Goal: Task Accomplishment & Management: Complete application form

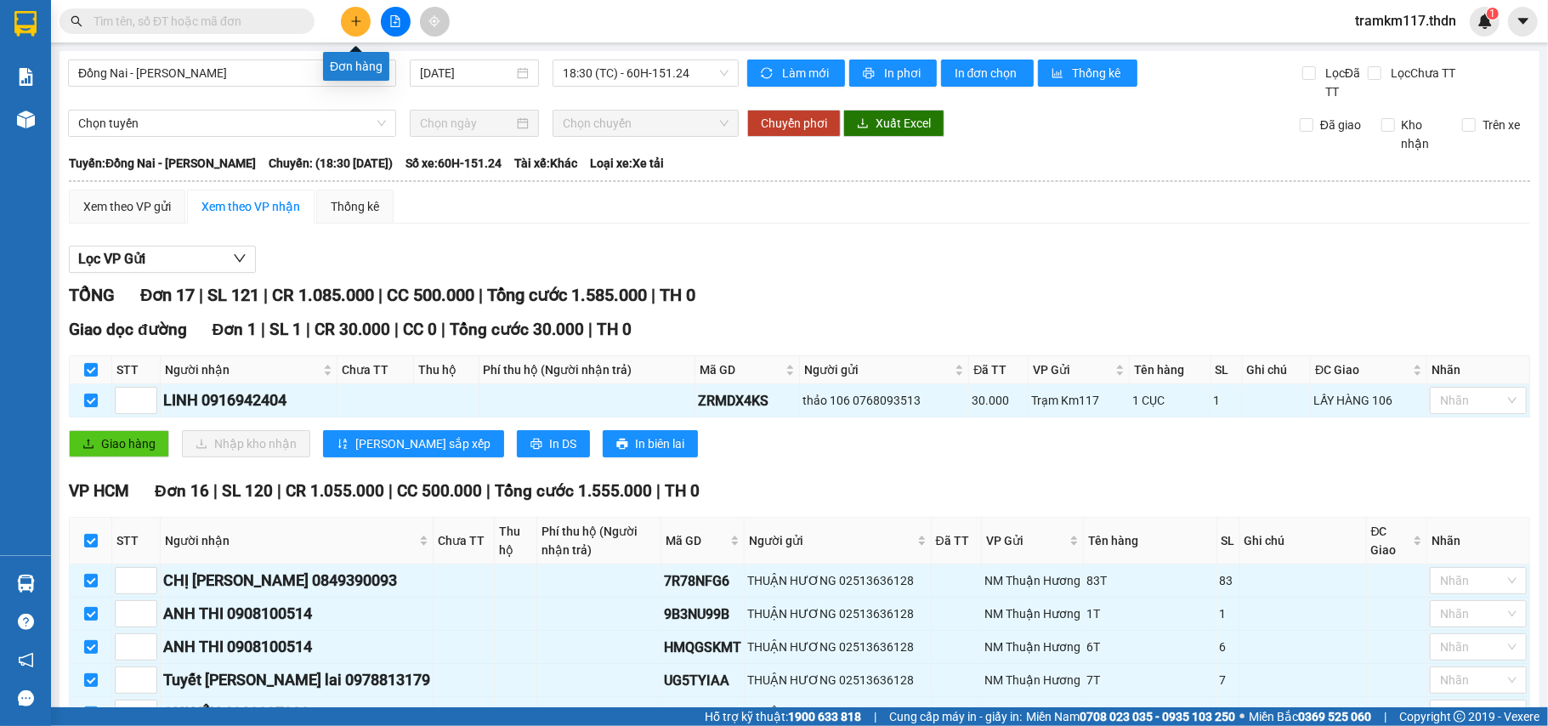
click at [354, 17] on icon "plus" at bounding box center [356, 21] width 12 height 12
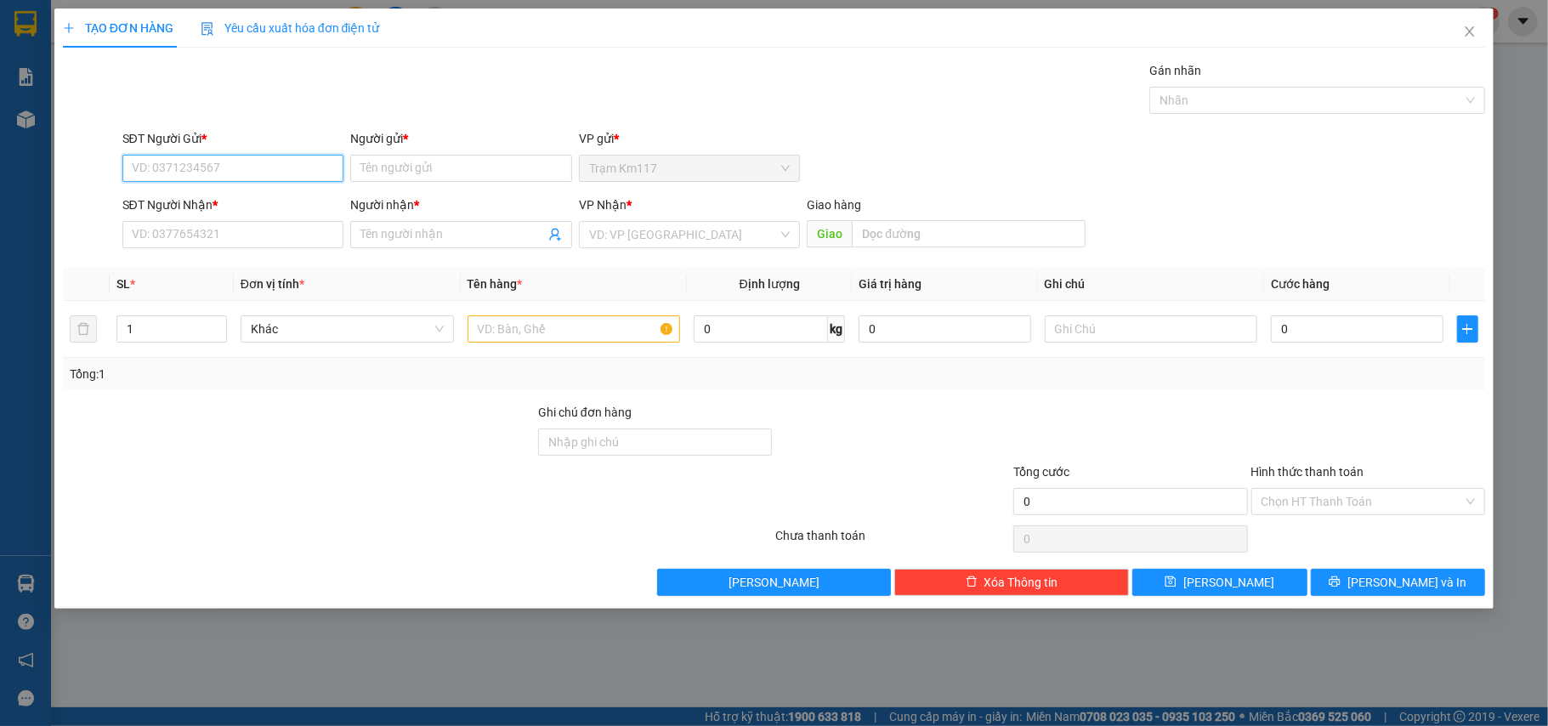
click at [262, 161] on input "SĐT Người Gửi *" at bounding box center [233, 168] width 222 height 27
click at [225, 201] on div "0366853390 - DẾNH" at bounding box center [233, 203] width 201 height 19
type input "0366853390"
type input "DẾNH"
type input "0777936993"
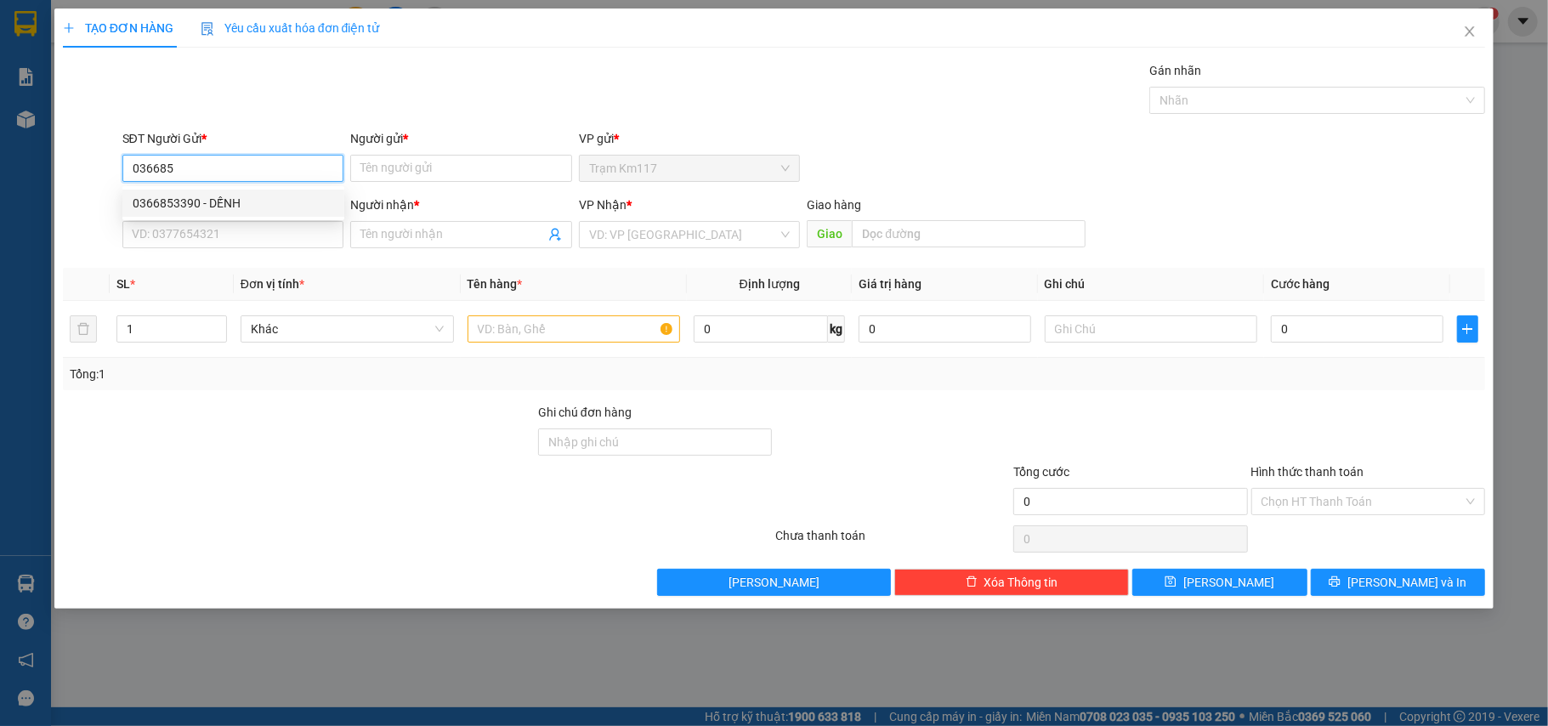
type input "KIỆT"
type input "50.000"
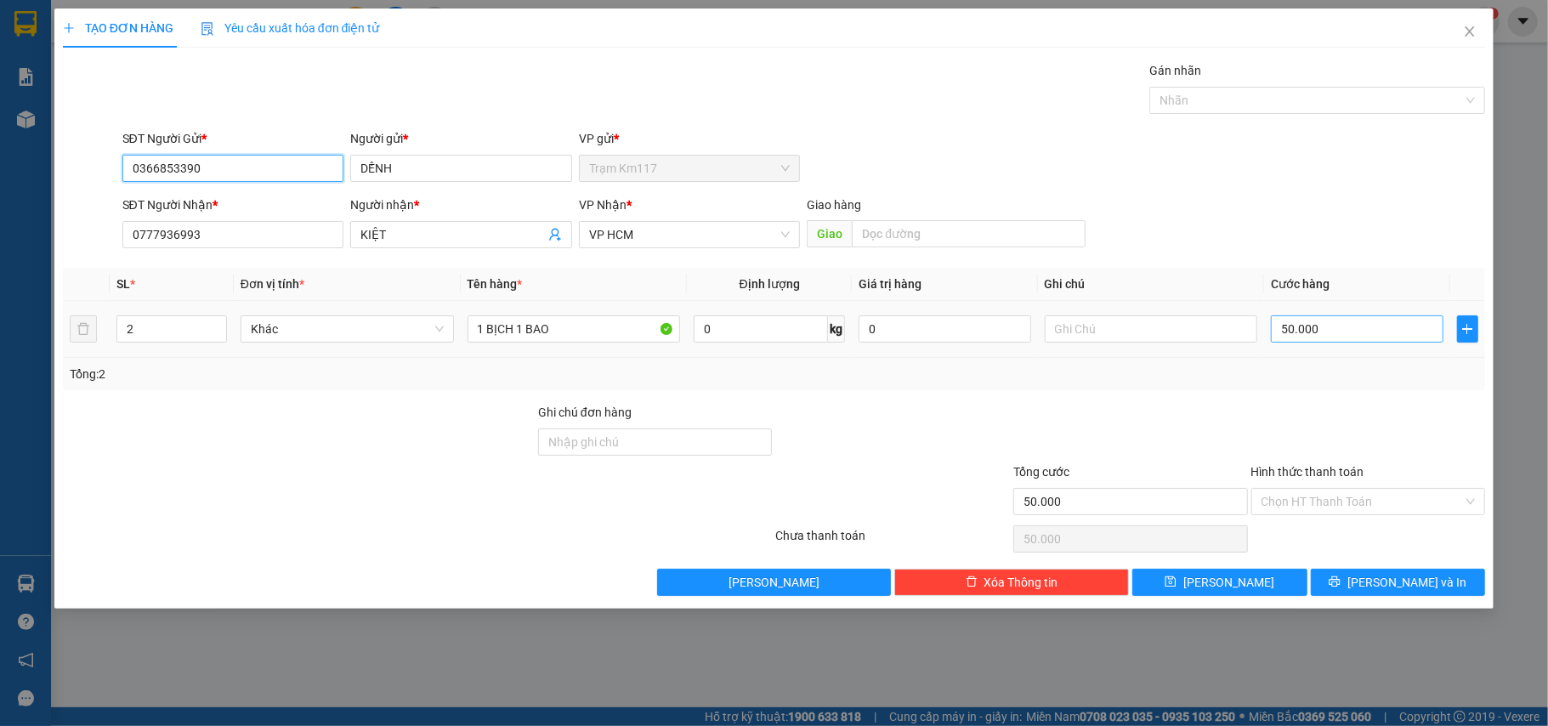
type input "0366853390"
click at [1323, 327] on input "50.000" at bounding box center [1357, 328] width 172 height 27
type input "0"
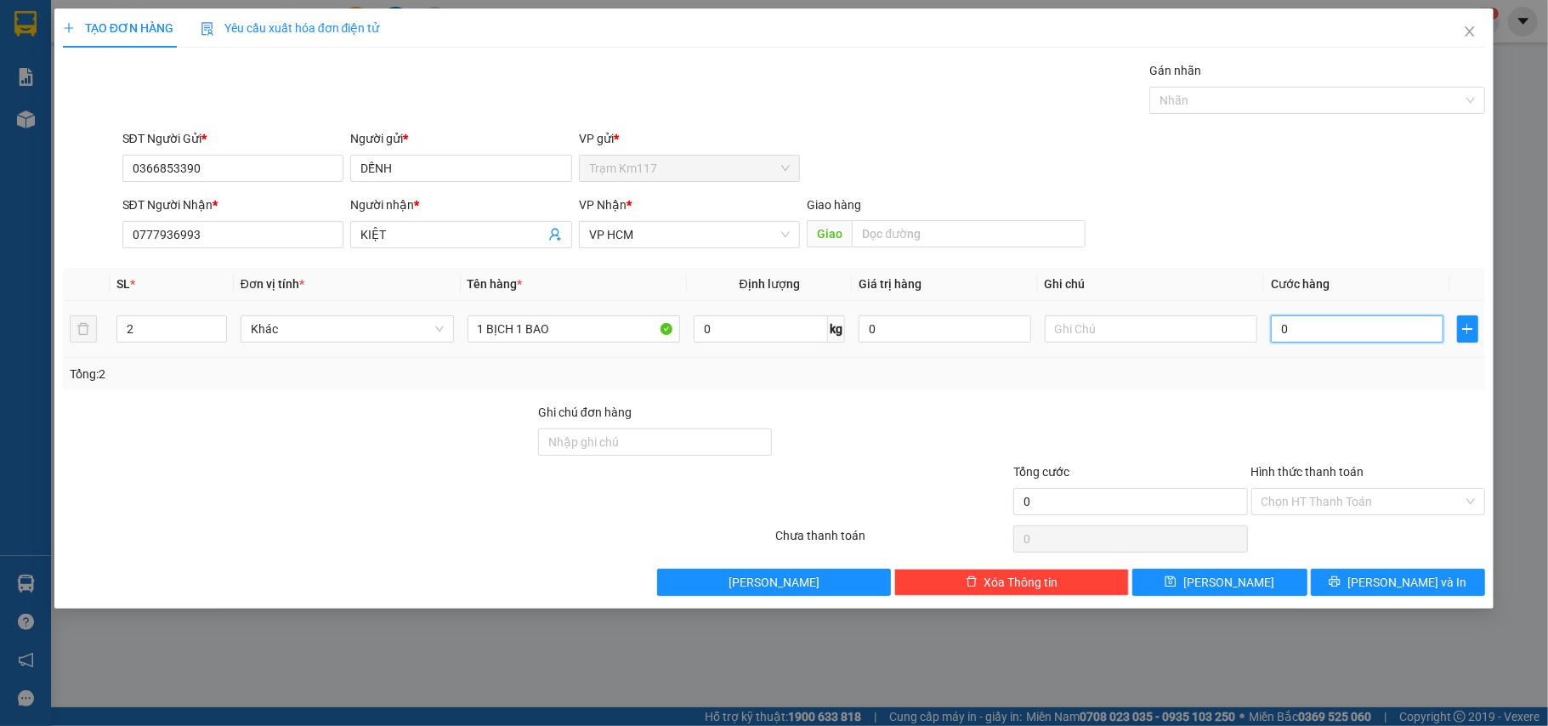
click at [1273, 328] on input "0" at bounding box center [1357, 328] width 172 height 27
type input "30"
type input "300"
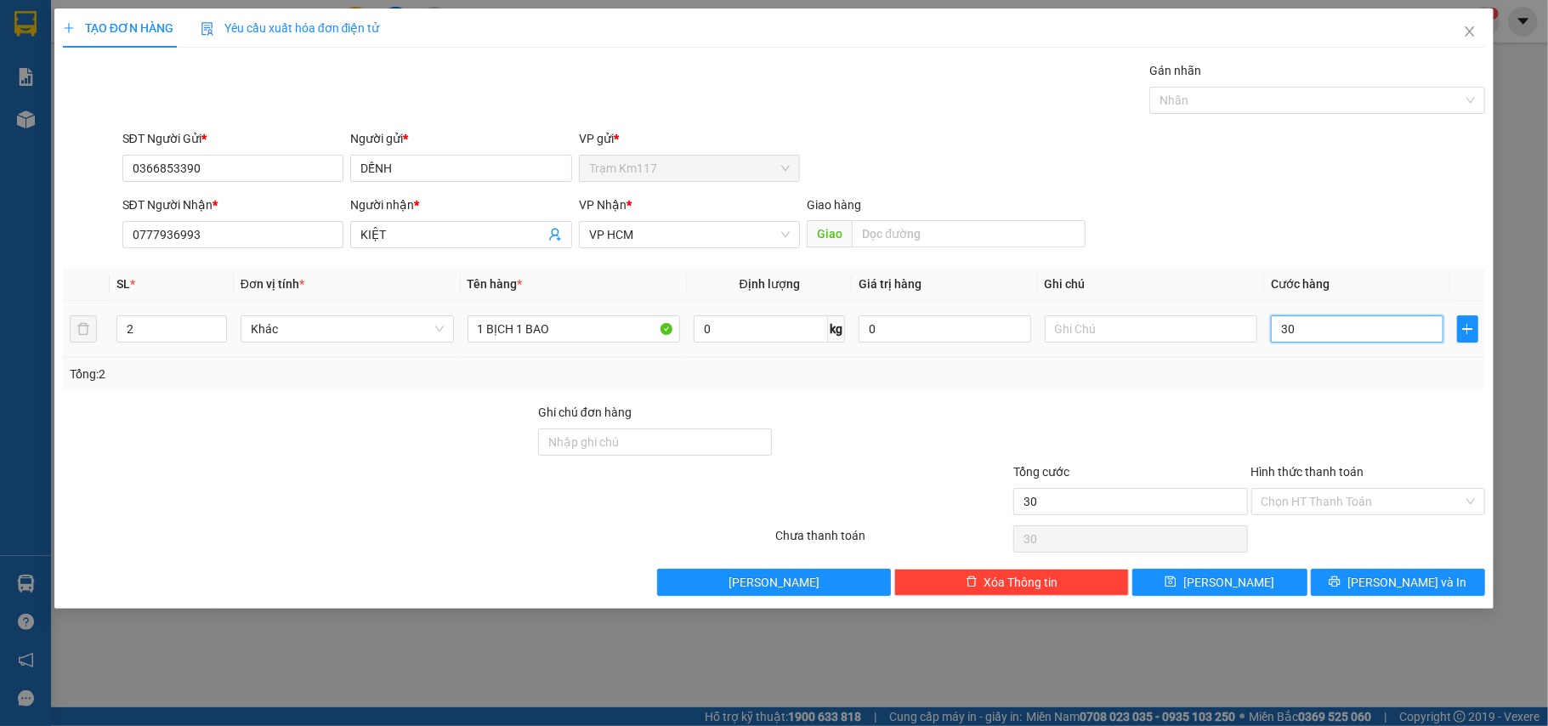
type input "300"
type input "3.000"
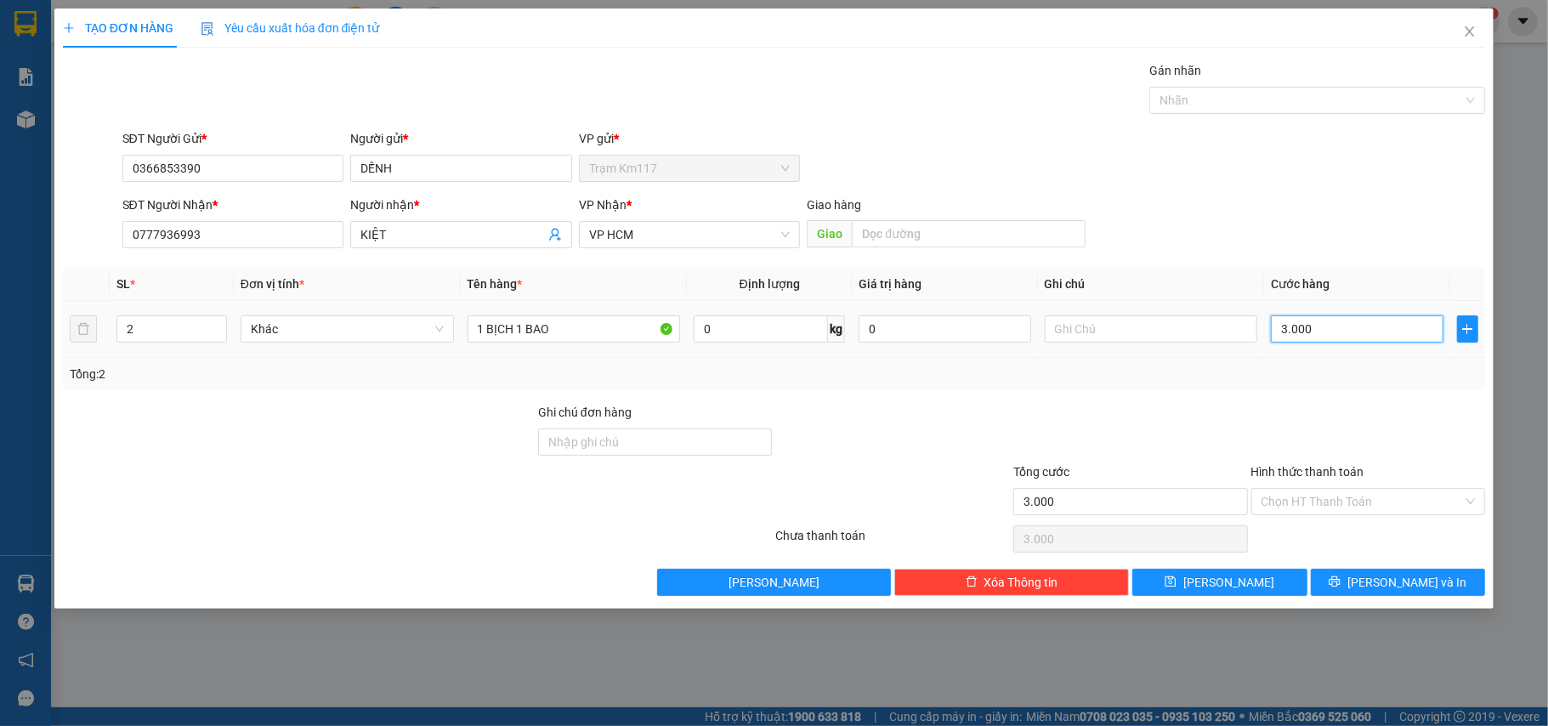
type input "30.000"
click at [1346, 503] on input "Hình thức thanh toán" at bounding box center [1362, 501] width 202 height 25
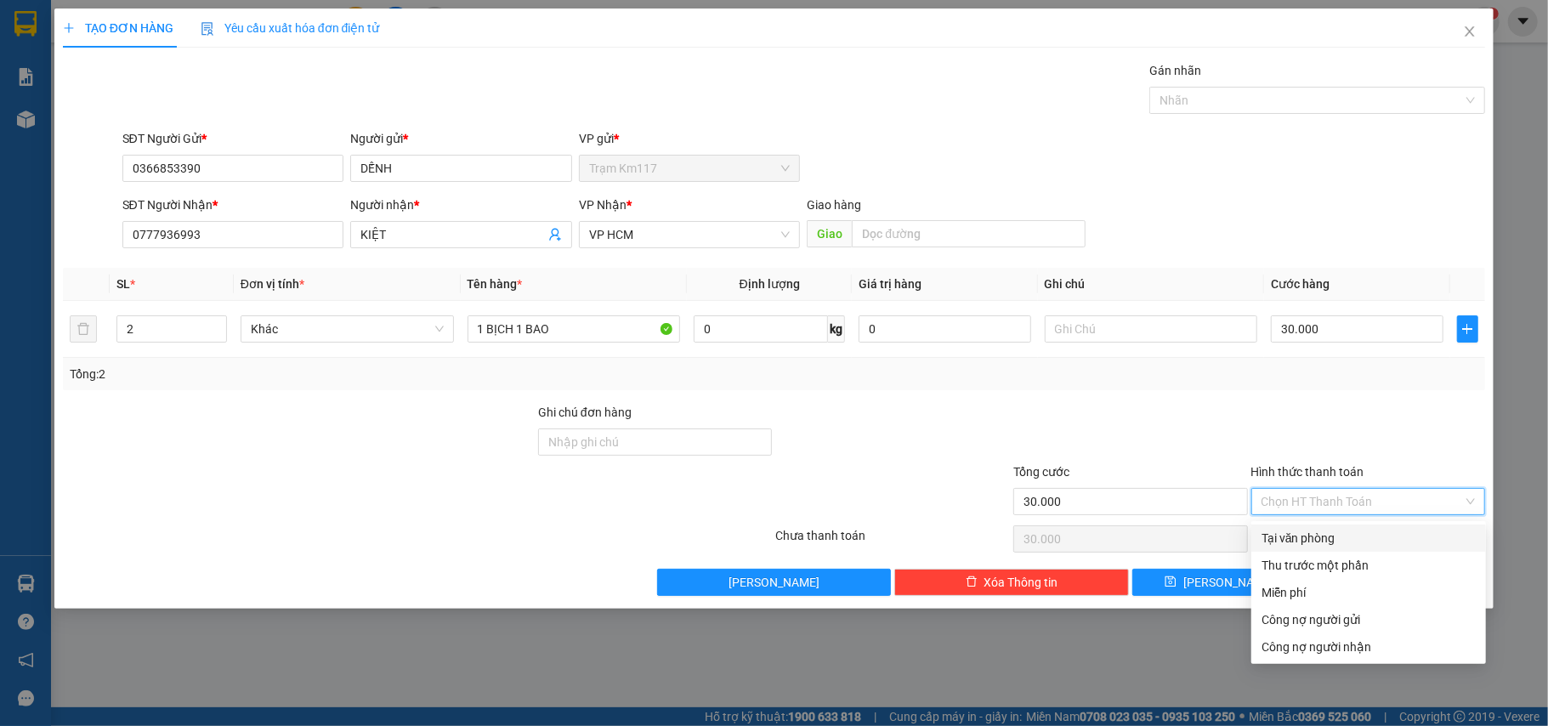
click at [1303, 535] on div "Tại văn phòng" at bounding box center [1368, 538] width 214 height 19
type input "0"
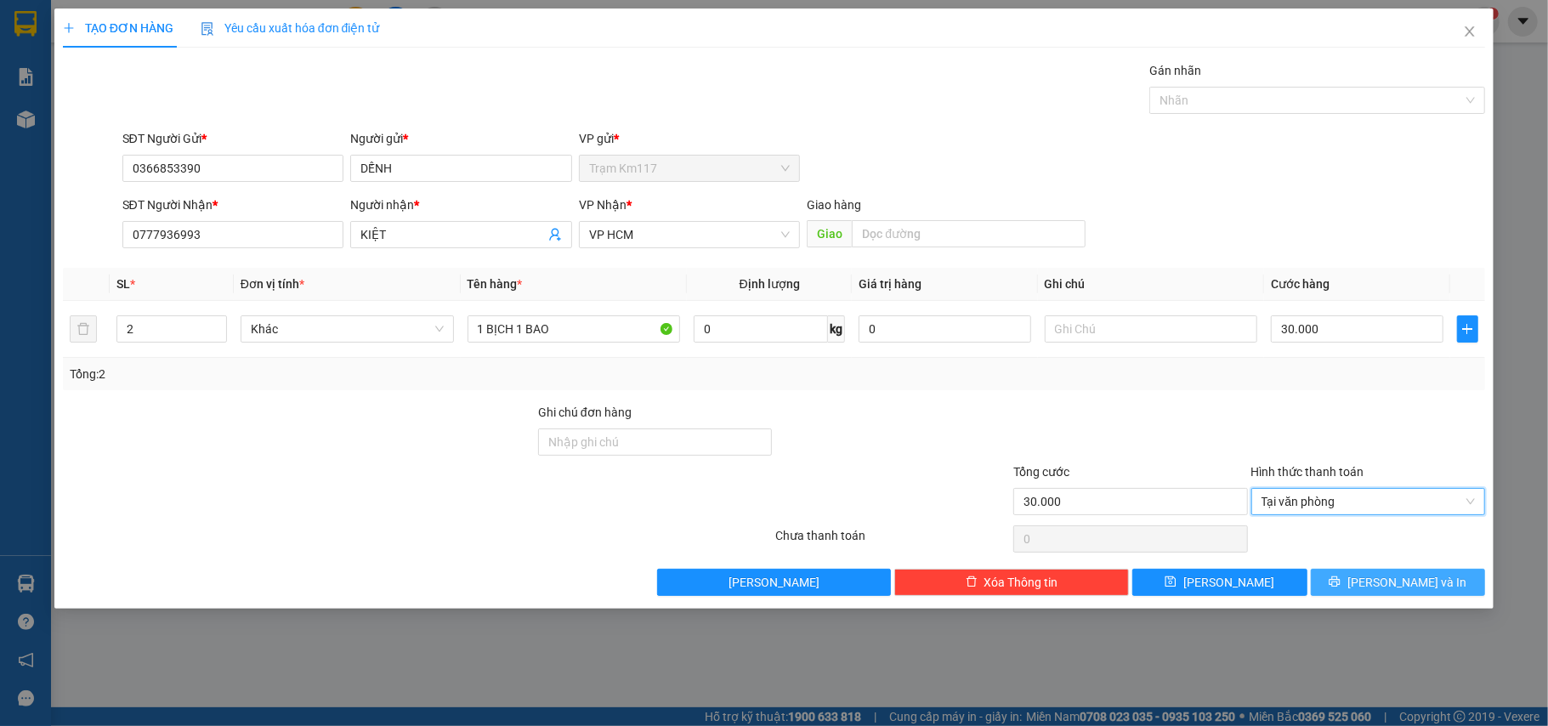
click at [1398, 583] on span "[PERSON_NAME] và In" at bounding box center [1406, 582] width 119 height 19
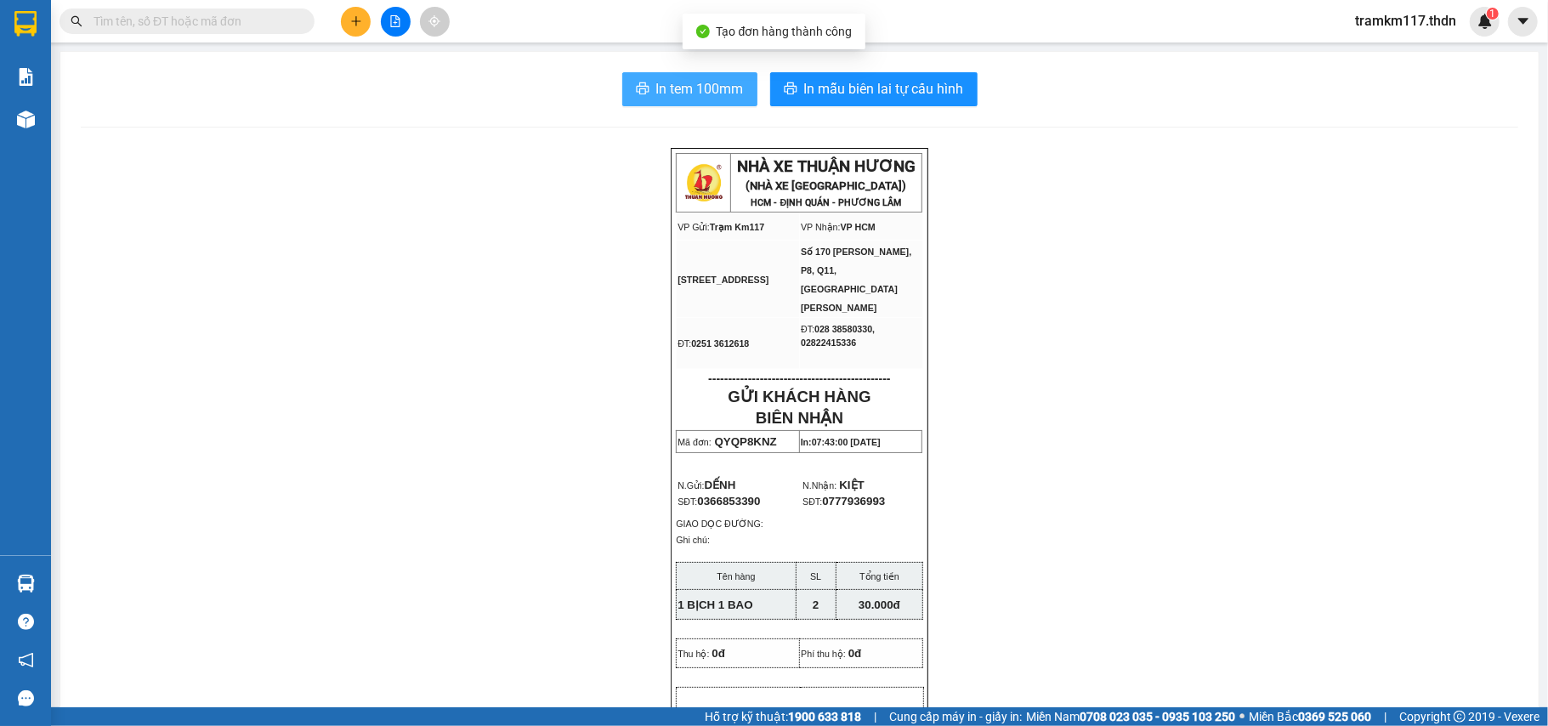
click at [705, 78] on span "In tem 100mm" at bounding box center [700, 88] width 88 height 21
